Goal: Find specific page/section: Locate a particular part of the current website

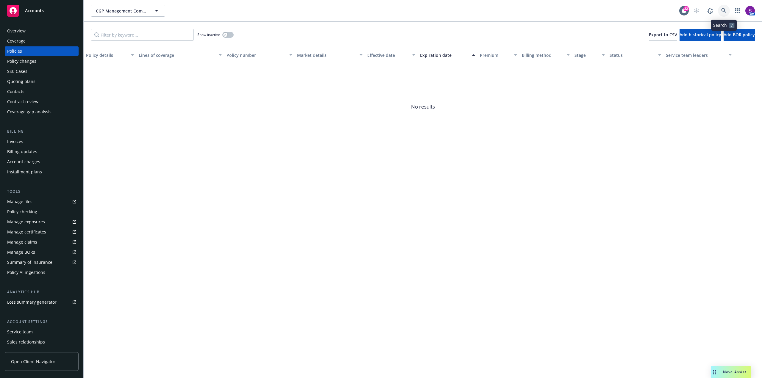
click at [727, 14] on link at bounding box center [724, 11] width 12 height 12
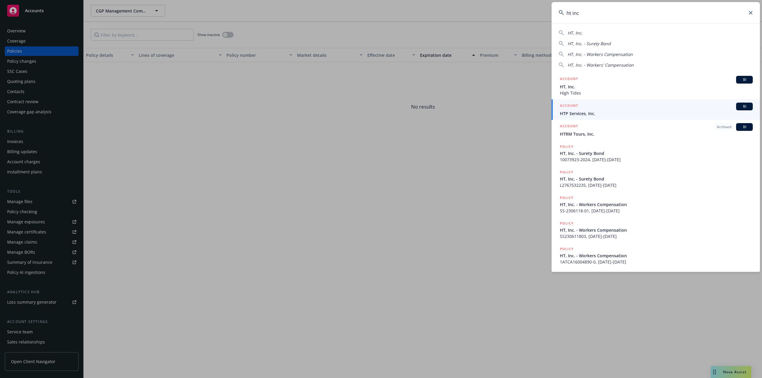
click at [584, 55] on span "HT, Inc. - Workers Compensation" at bounding box center [600, 55] width 65 height 6
type input "HT, Inc. - Workers Compensation"
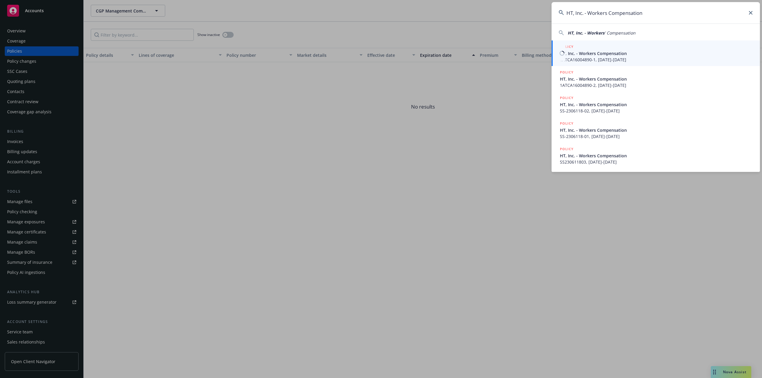
click at [584, 53] on span "HT, Inc. - Workers Compensation" at bounding box center [656, 53] width 193 height 6
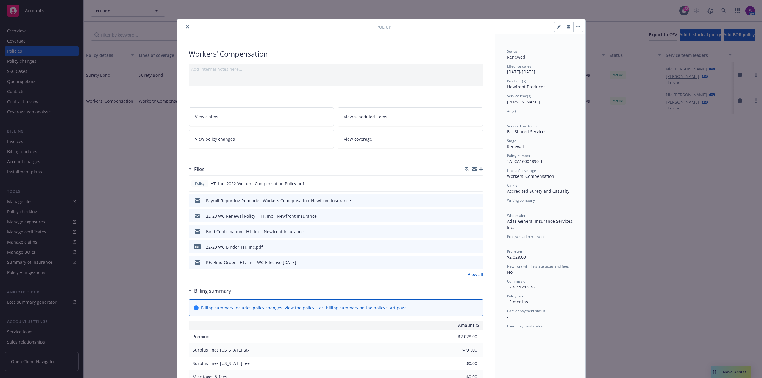
click at [186, 26] on icon "close" at bounding box center [188, 27] width 4 height 4
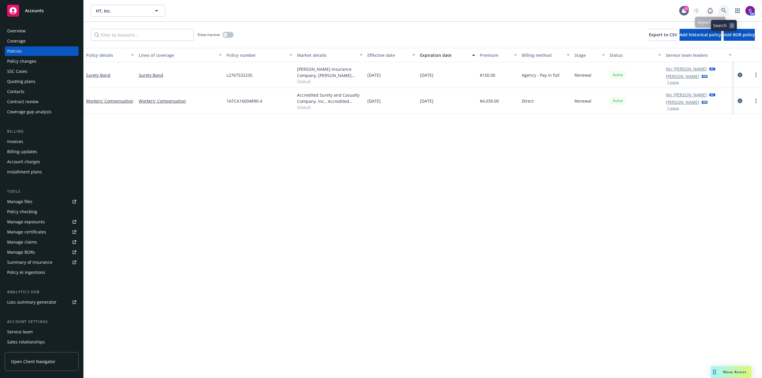
click at [726, 9] on icon at bounding box center [723, 10] width 5 height 5
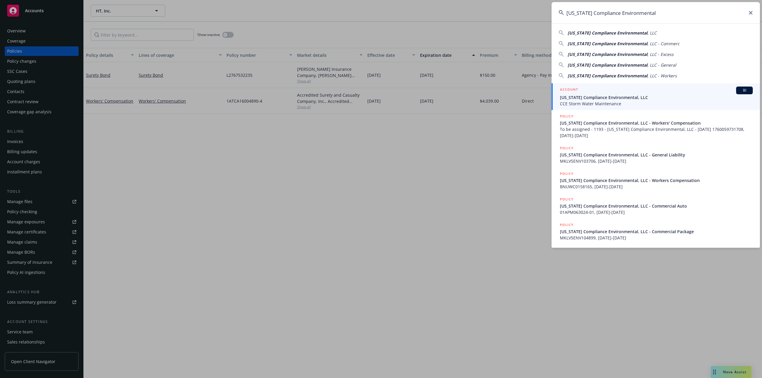
type input "[US_STATE] Compliance Environmental"
click at [598, 96] on span "[US_STATE] Compliance Environmental, LLC" at bounding box center [656, 97] width 193 height 6
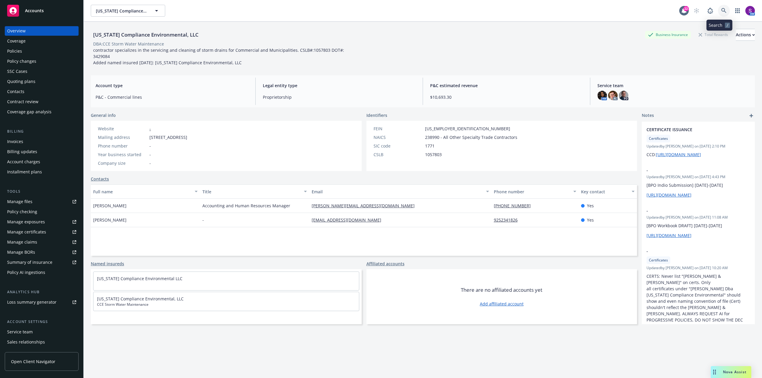
click at [721, 10] on icon at bounding box center [723, 10] width 5 height 5
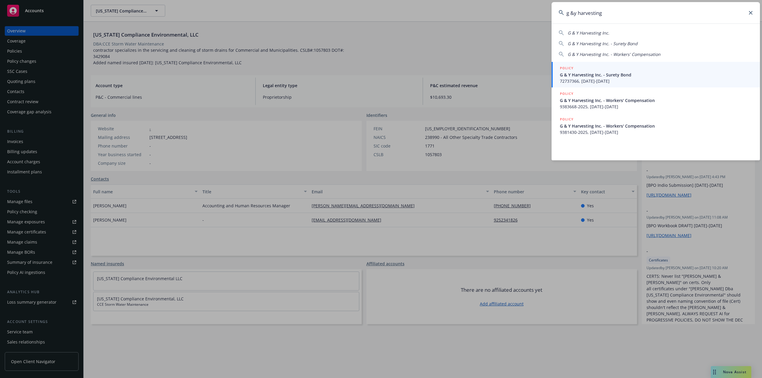
click at [585, 35] on span "G & Y Harvesting Inc." at bounding box center [589, 33] width 42 height 6
type input "G & Y Harvesting Inc."
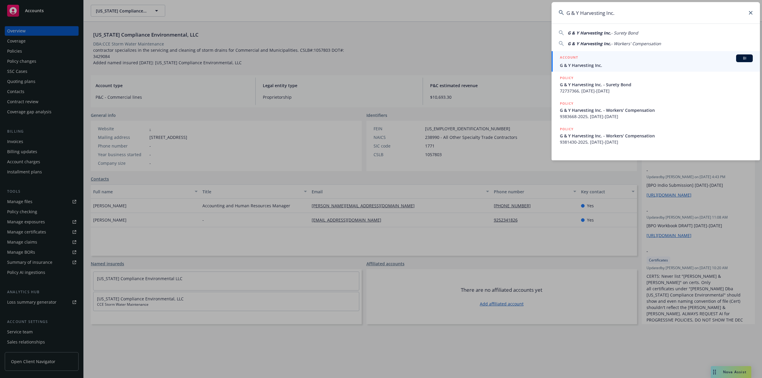
click at [581, 62] on div "ACCOUNT BI" at bounding box center [656, 58] width 193 height 8
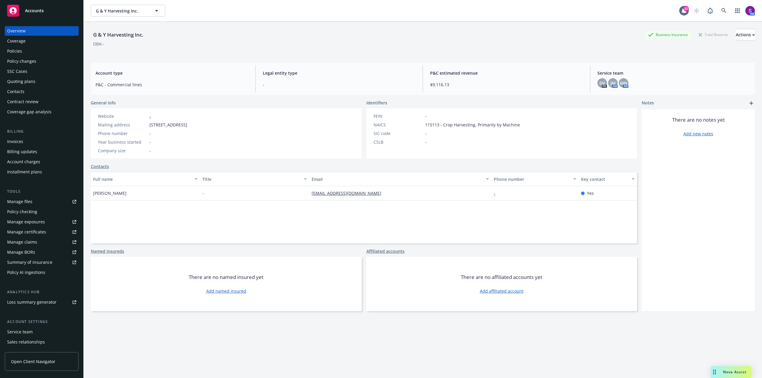
click at [39, 84] on div "Quoting plans" at bounding box center [41, 82] width 69 height 10
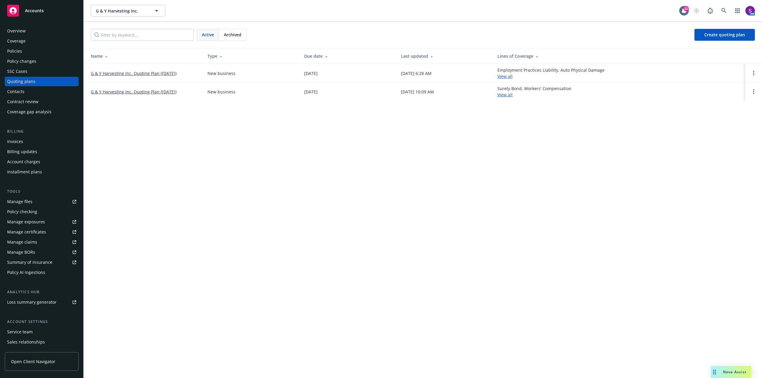
click at [135, 72] on link "G & Y Harvesting Inc. Quoting Plan ([DATE])" at bounding box center [134, 73] width 86 height 6
